Goal: Find specific fact: Find specific fact

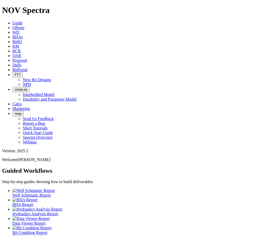
click at [12, 63] on icon at bounding box center [12, 65] width 0 height 4
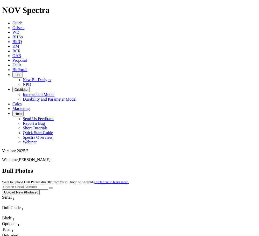
click at [48, 184] on input "text" at bounding box center [25, 186] width 46 height 5
type input "A320845"
click at [49, 187] on button "submit" at bounding box center [51, 188] width 4 height 2
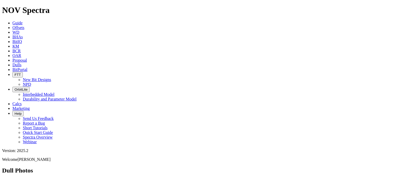
drag, startPoint x: 0, startPoint y: 0, endPoint x: 280, endPoint y: 24, distance: 281.2
type input "A319235"
